Goal: Navigation & Orientation: Find specific page/section

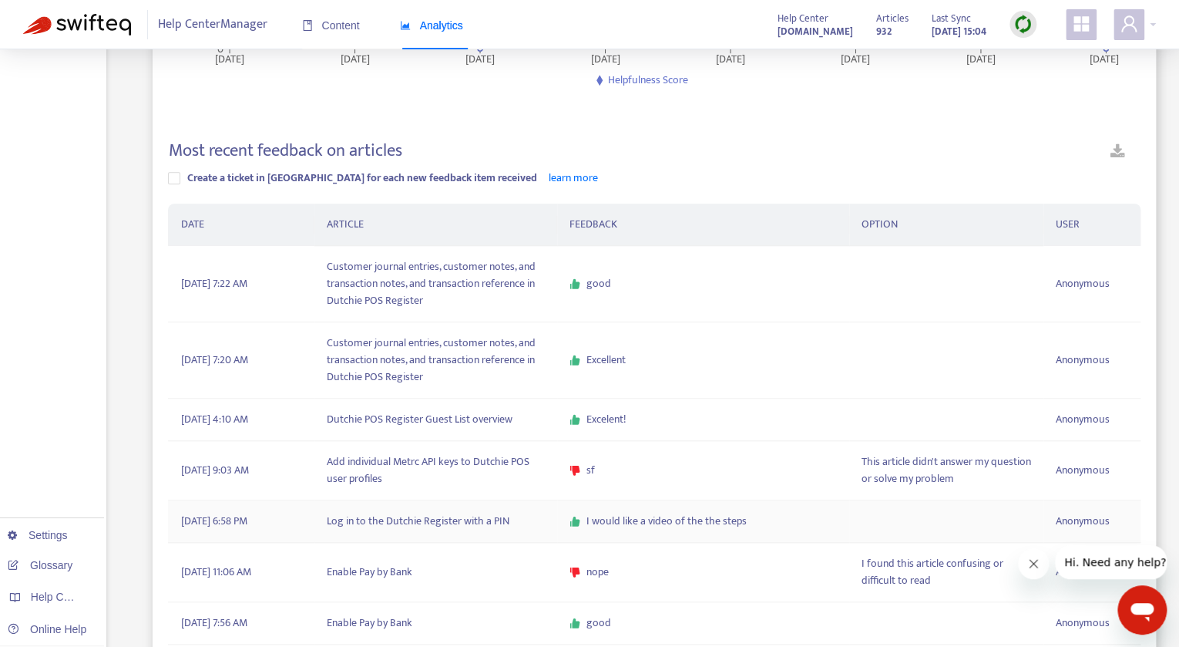
scroll to position [553, 0]
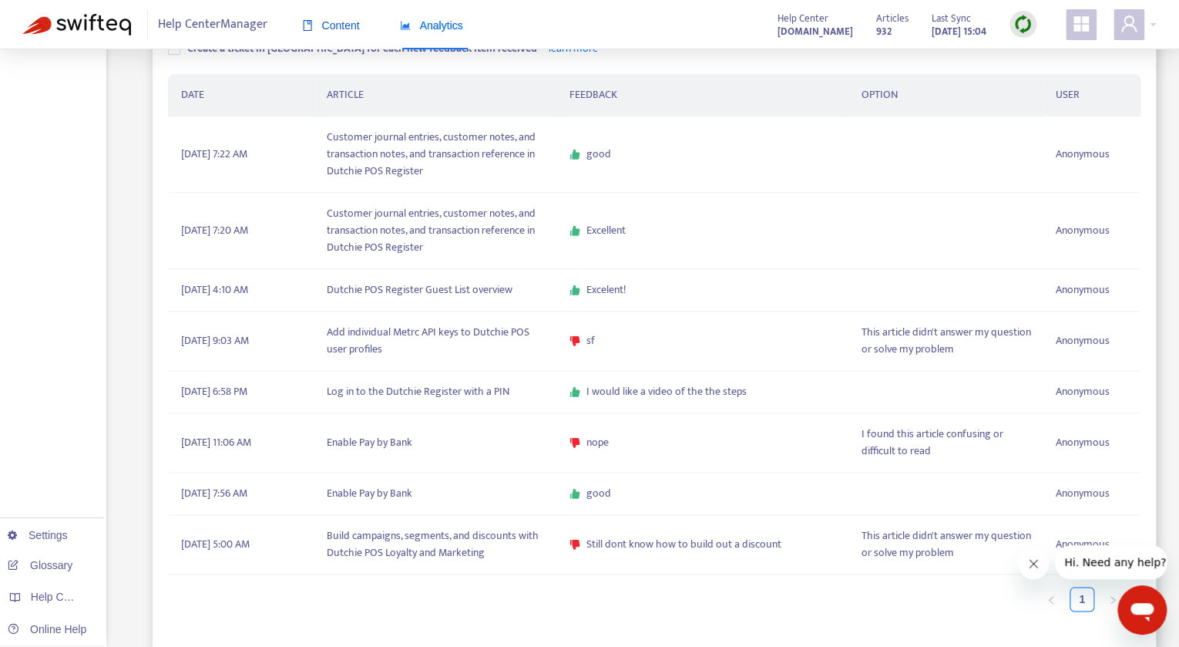
click at [345, 19] on div "Content" at bounding box center [331, 25] width 58 height 17
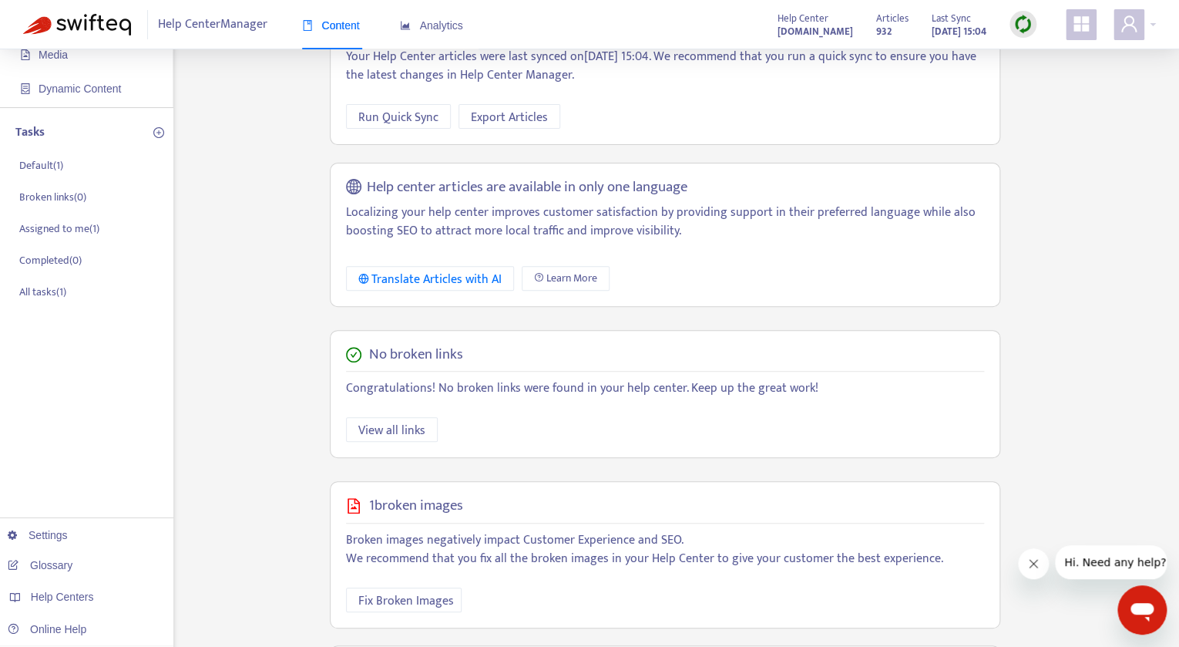
scroll to position [268, 0]
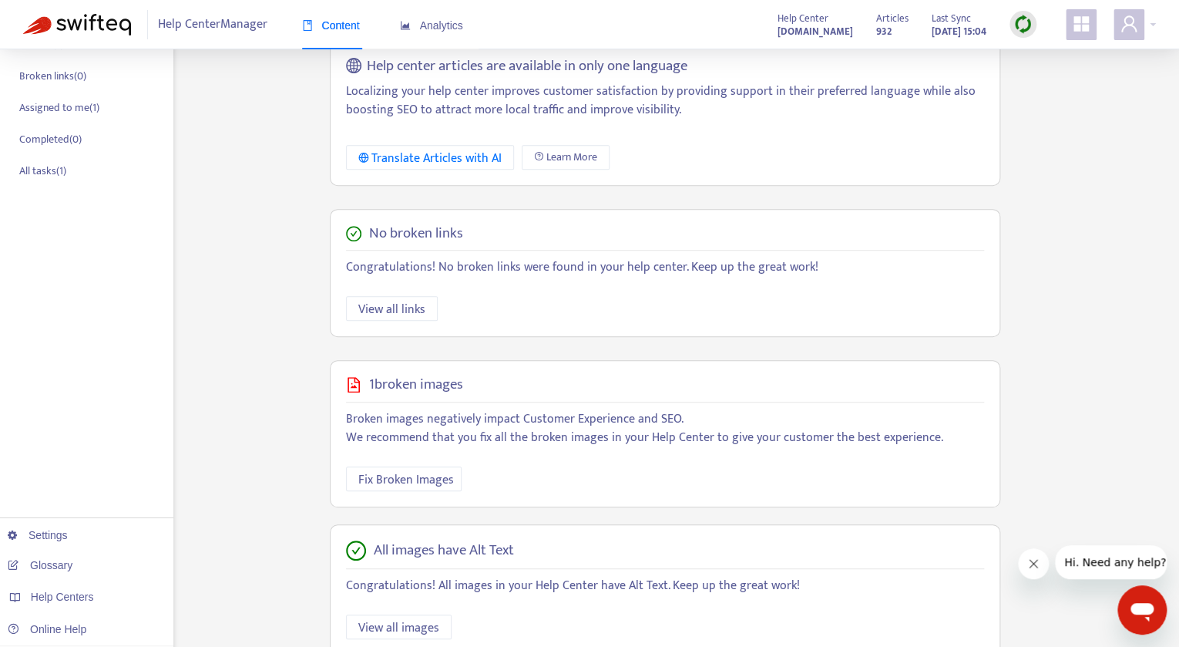
click at [1029, 33] on img at bounding box center [1023, 24] width 19 height 19
click at [1027, 57] on link "Quick Sync" at bounding box center [1055, 57] width 66 height 18
